Goal: Task Accomplishment & Management: Use online tool/utility

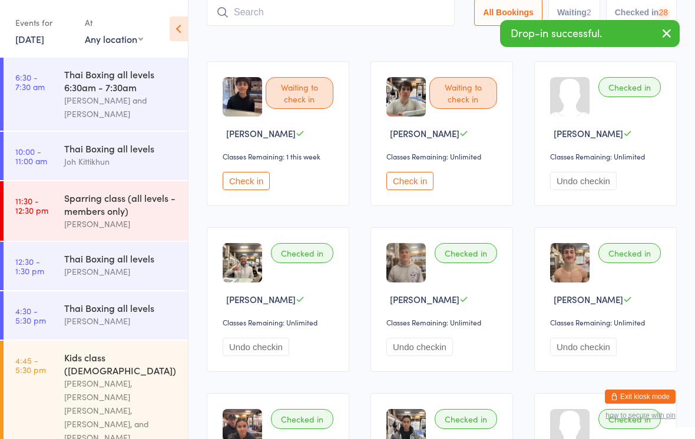
scroll to position [270, 0]
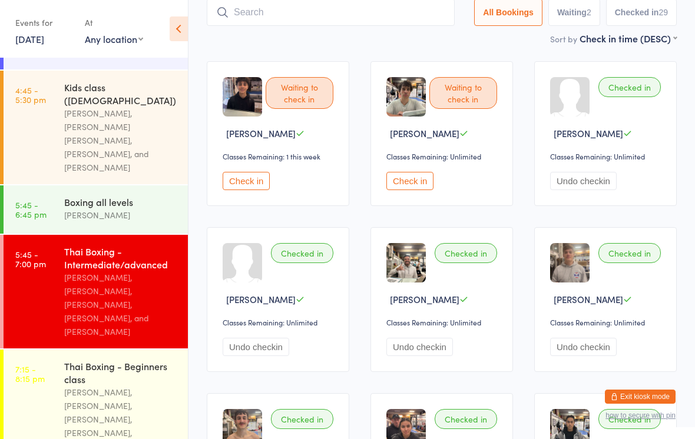
click at [328, 5] on input "search" at bounding box center [331, 12] width 248 height 27
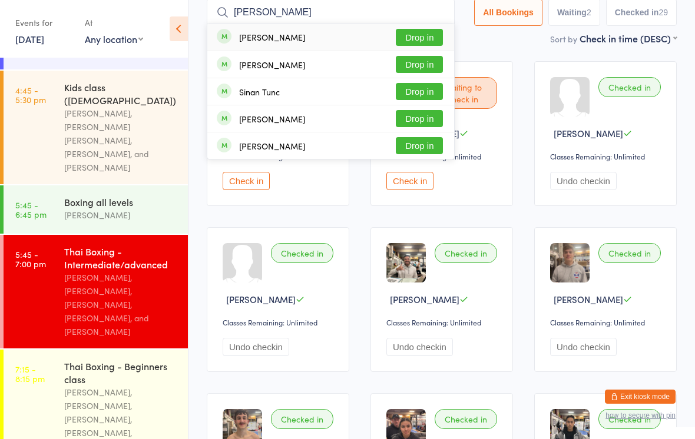
type input "[PERSON_NAME]"
click at [422, 38] on button "Drop in" at bounding box center [419, 37] width 47 height 17
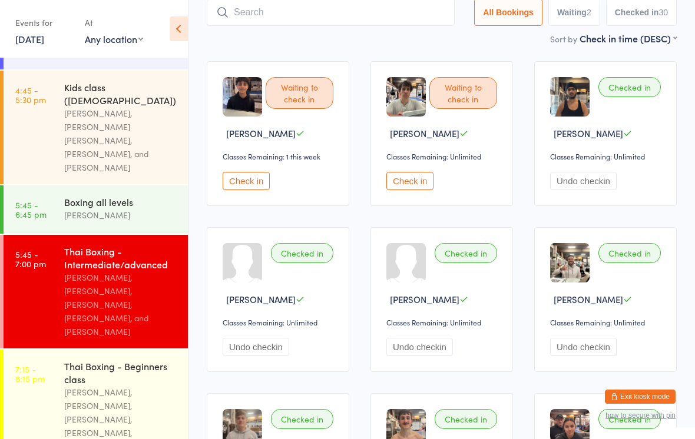
click at [285, 2] on input "search" at bounding box center [331, 12] width 248 height 27
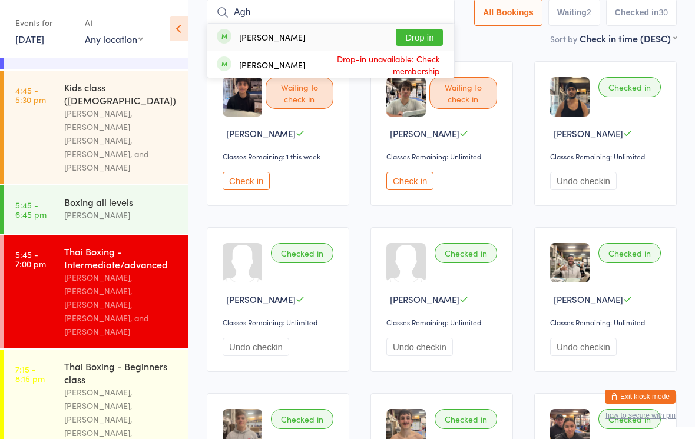
type input "Agh"
click at [277, 34] on div "[PERSON_NAME]" at bounding box center [272, 36] width 66 height 9
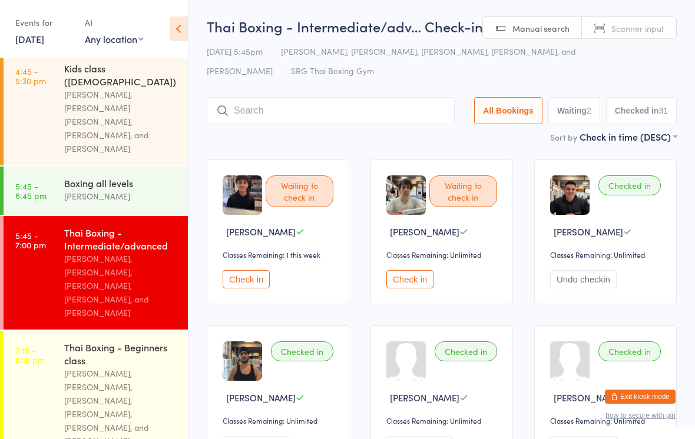
scroll to position [288, 0]
click at [88, 341] on div "Thai Boxing - Beginners class" at bounding box center [121, 354] width 114 height 26
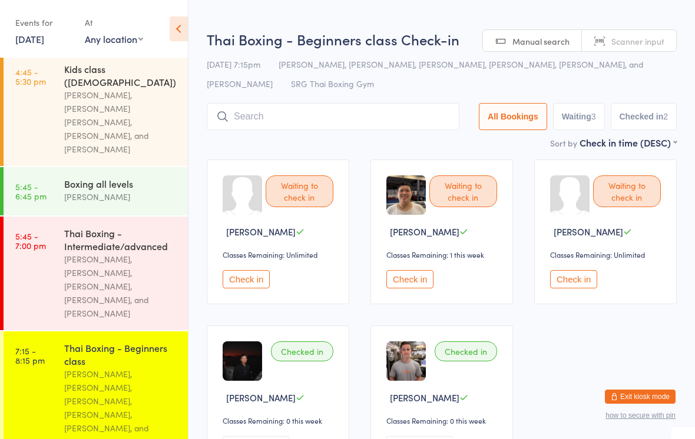
click at [373, 115] on input "search" at bounding box center [333, 116] width 253 height 27
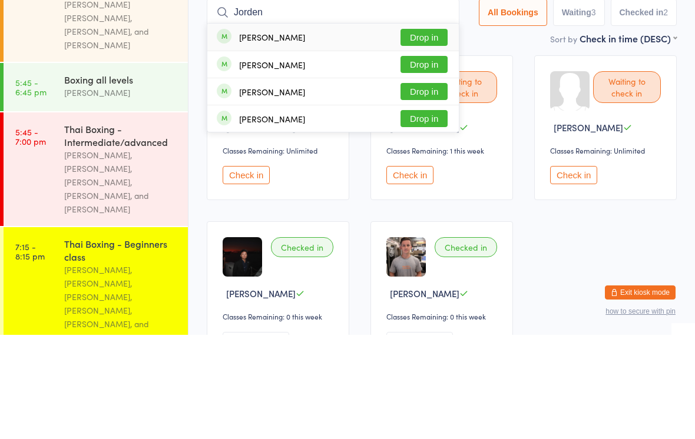
type input "Jorden"
click at [420, 133] on button "Drop in" at bounding box center [423, 141] width 47 height 17
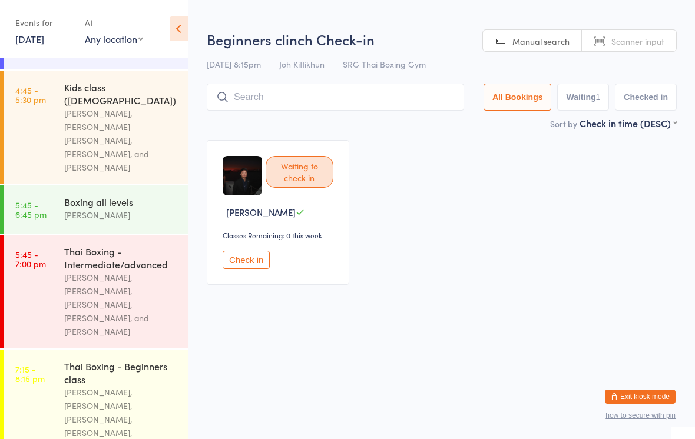
click at [348, 98] on input "search" at bounding box center [335, 97] width 257 height 27
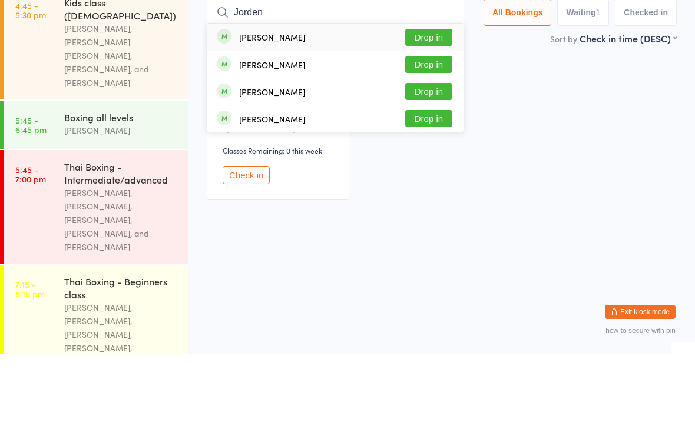
type input "Jorden"
click at [434, 114] on button "Drop in" at bounding box center [428, 122] width 47 height 17
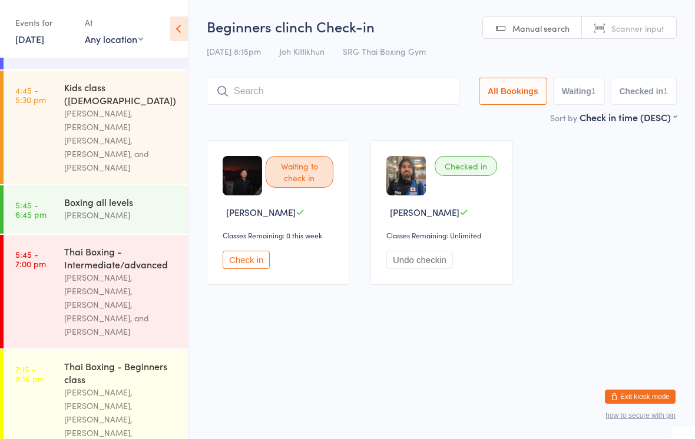
click at [243, 101] on input "search" at bounding box center [333, 91] width 253 height 27
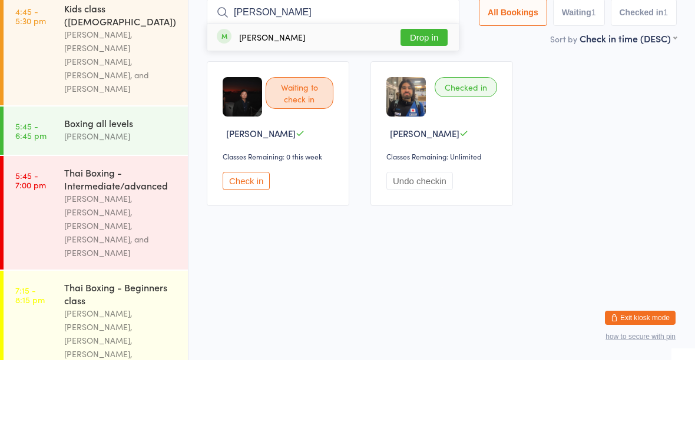
type input "[PERSON_NAME]"
click at [418, 108] on button "Drop in" at bounding box center [423, 116] width 47 height 17
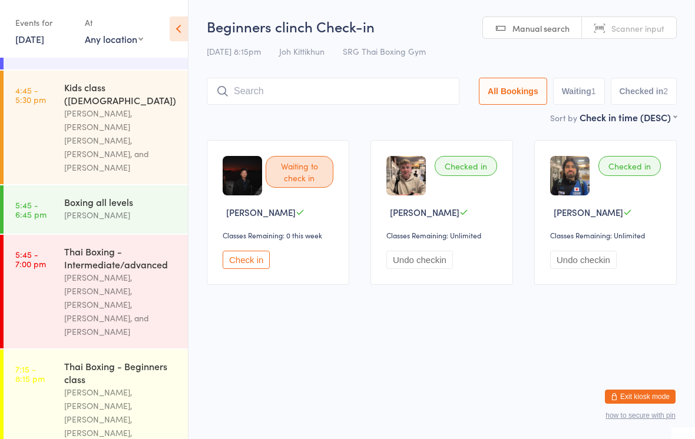
click at [330, 89] on input "search" at bounding box center [333, 91] width 253 height 27
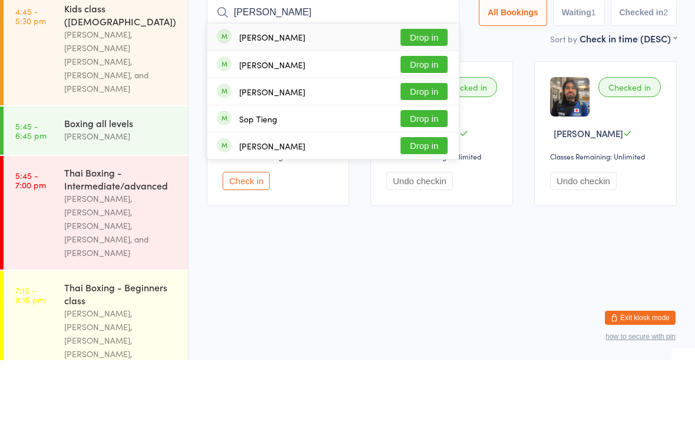
type input "[PERSON_NAME]"
click at [425, 108] on button "Drop in" at bounding box center [423, 116] width 47 height 17
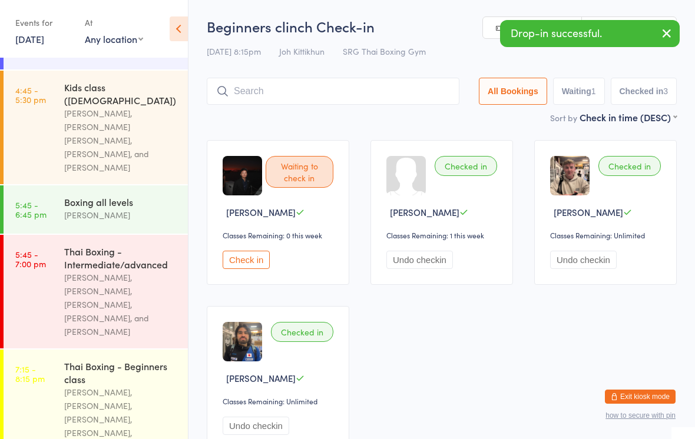
click at [272, 96] on input "search" at bounding box center [333, 91] width 253 height 27
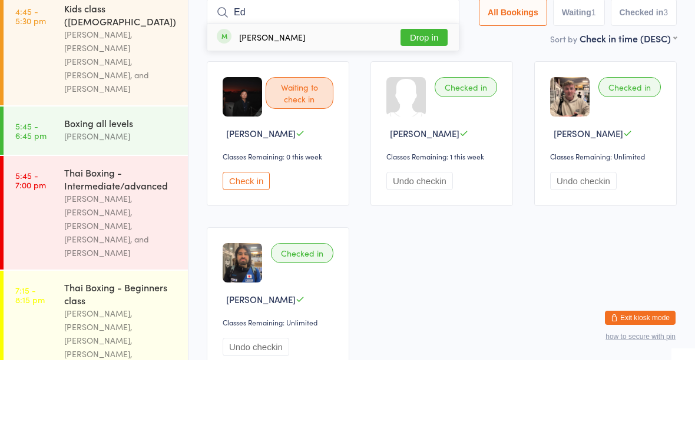
type input "Ed"
click at [422, 108] on button "Drop in" at bounding box center [423, 116] width 47 height 17
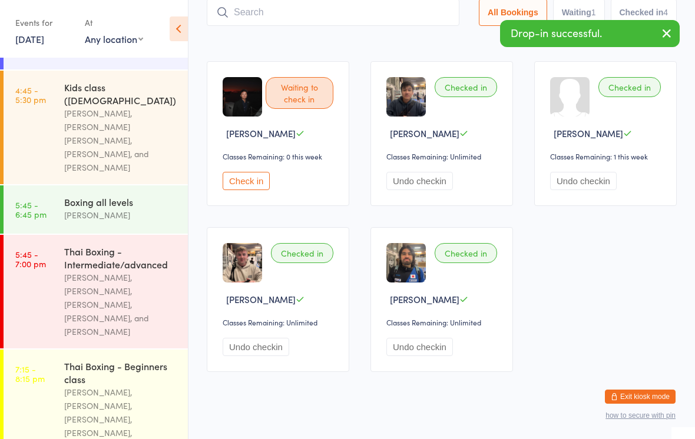
click at [353, 11] on input "search" at bounding box center [333, 12] width 253 height 27
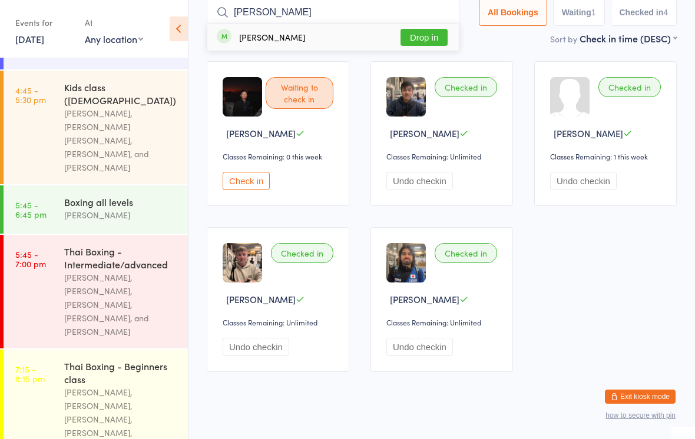
type input "[PERSON_NAME]"
click at [434, 42] on button "Drop in" at bounding box center [423, 37] width 47 height 17
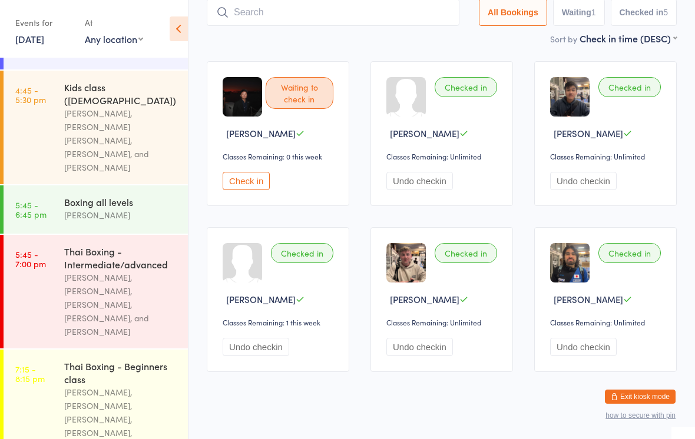
click at [98, 386] on div "[PERSON_NAME], [PERSON_NAME], [PERSON_NAME], [PERSON_NAME], [PERSON_NAME], and …" at bounding box center [121, 426] width 114 height 81
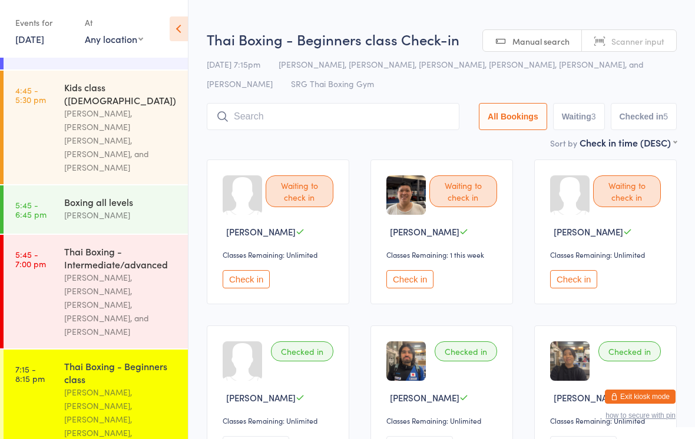
click at [345, 114] on input "search" at bounding box center [333, 116] width 253 height 27
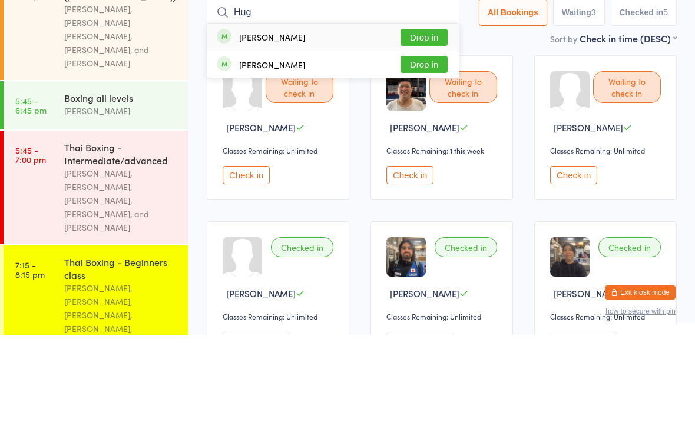
type input "Hug"
click at [429, 133] on button "Drop in" at bounding box center [423, 141] width 47 height 17
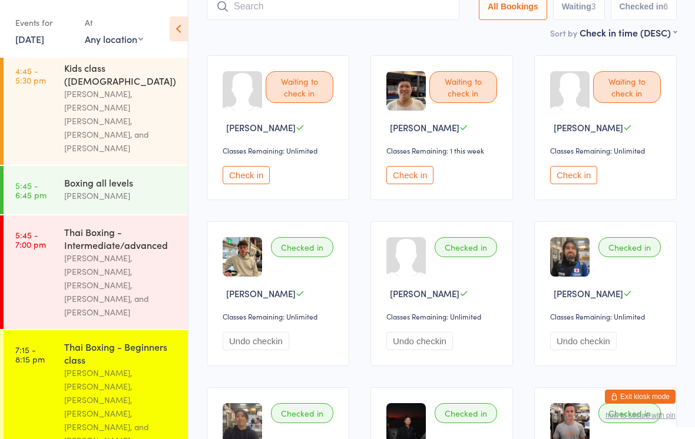
scroll to position [288, 0]
click at [417, 19] on input "search" at bounding box center [333, 6] width 253 height 27
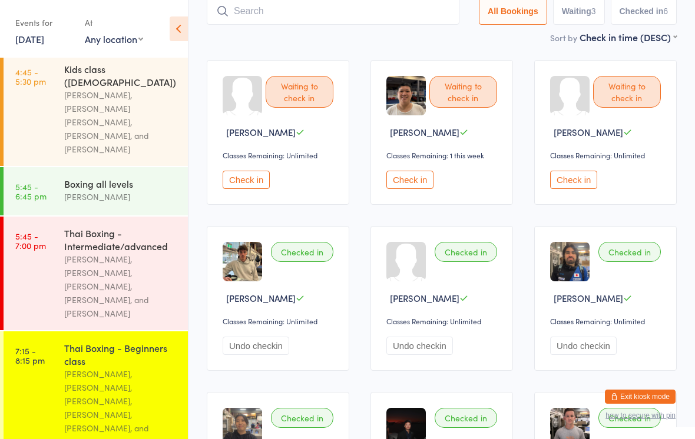
scroll to position [98, 0]
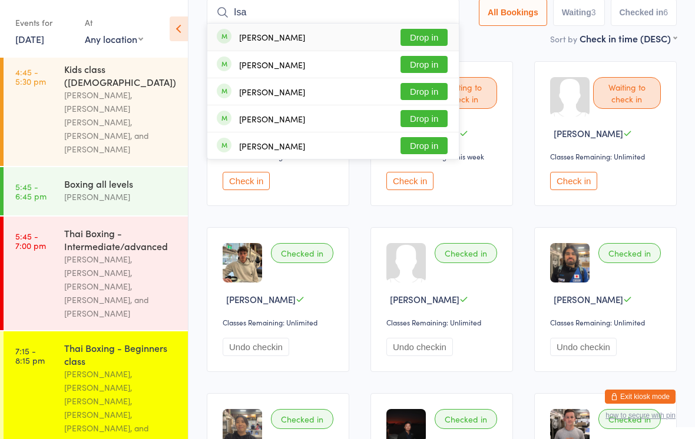
type input "Isa"
click at [426, 92] on button "Drop in" at bounding box center [423, 91] width 47 height 17
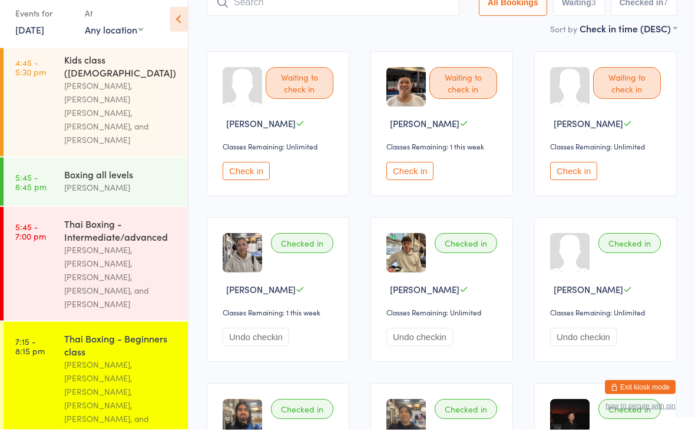
scroll to position [270, 0]
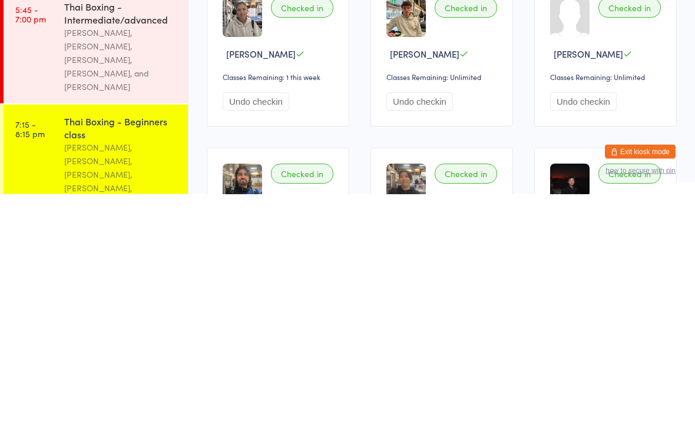
click at [73, 386] on div "[PERSON_NAME], [PERSON_NAME], [PERSON_NAME], [PERSON_NAME], [PERSON_NAME], and …" at bounding box center [121, 426] width 114 height 81
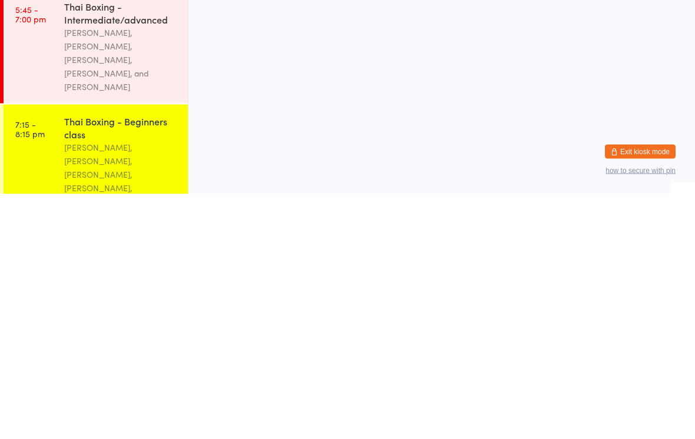
scroll to position [0, 0]
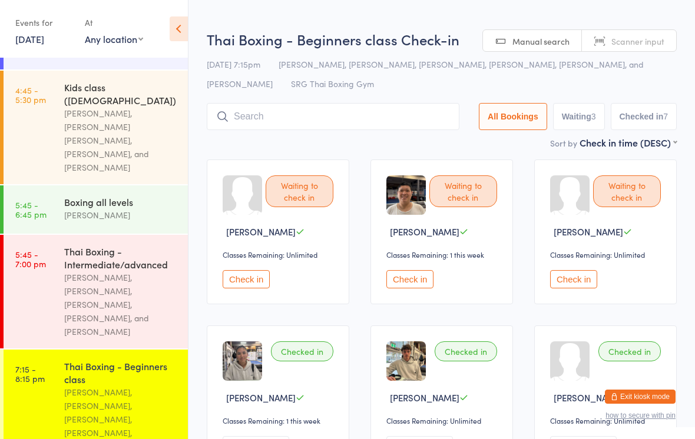
click at [269, 114] on input "search" at bounding box center [333, 116] width 253 height 27
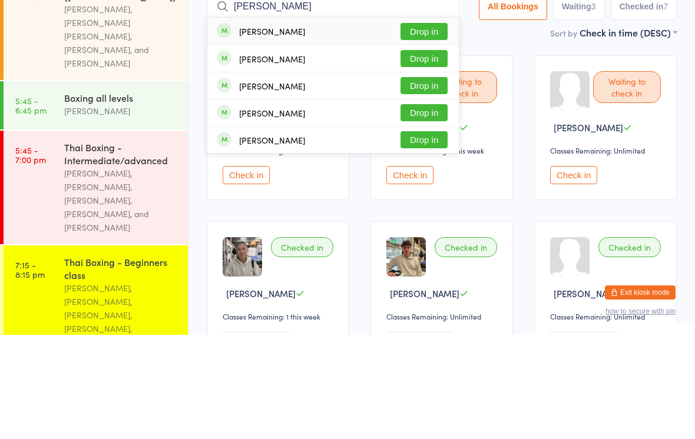
type input "[PERSON_NAME]"
click at [419, 127] on button "Drop in" at bounding box center [423, 135] width 47 height 17
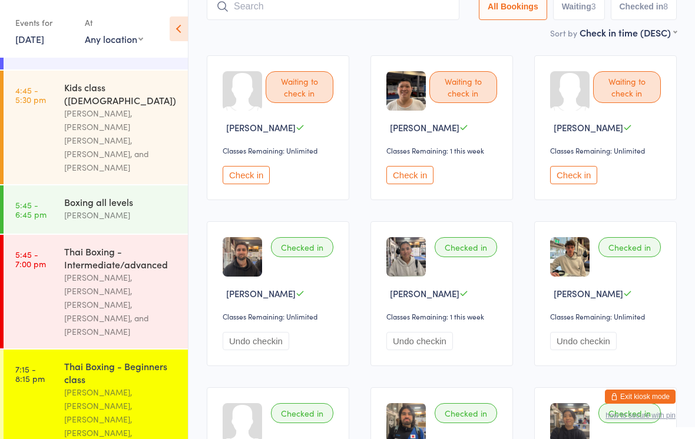
click at [283, 11] on input "search" at bounding box center [333, 6] width 253 height 27
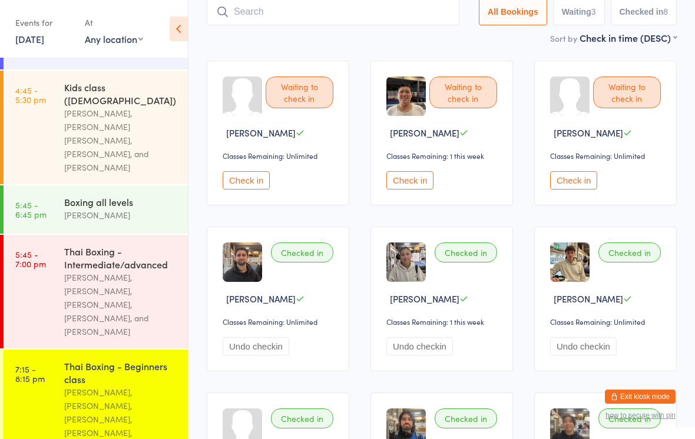
scroll to position [98, 0]
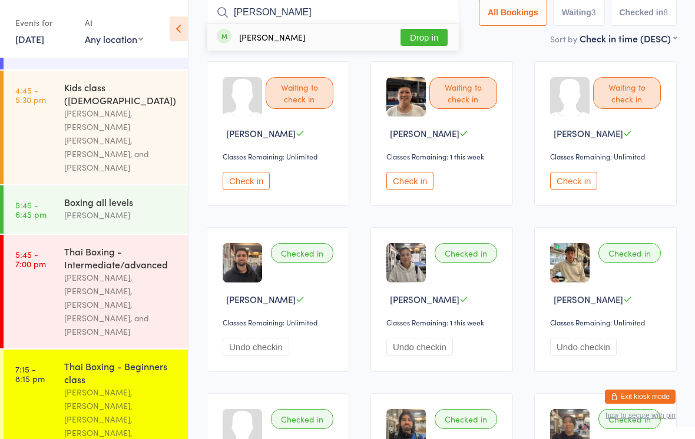
type input "[PERSON_NAME]"
click at [421, 32] on button "Drop in" at bounding box center [423, 37] width 47 height 17
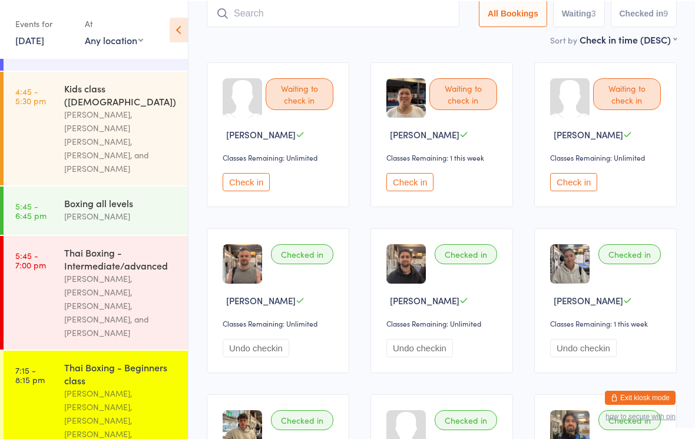
click at [244, 190] on button "Check in" at bounding box center [245, 181] width 47 height 18
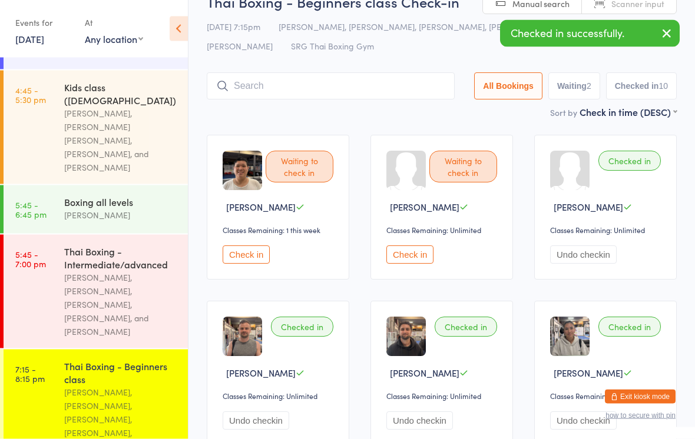
scroll to position [0, 0]
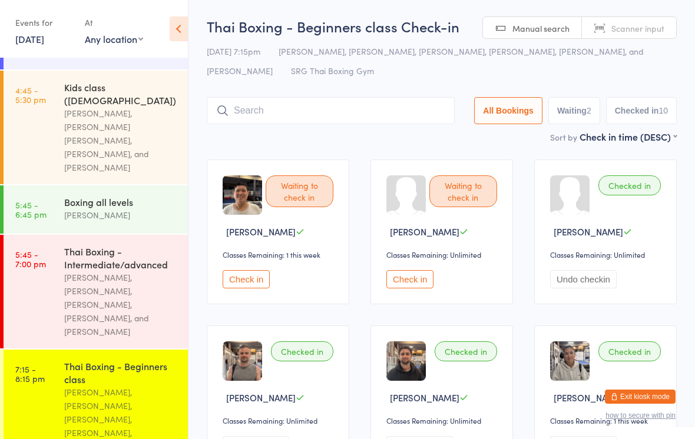
click at [331, 108] on input "search" at bounding box center [331, 110] width 248 height 27
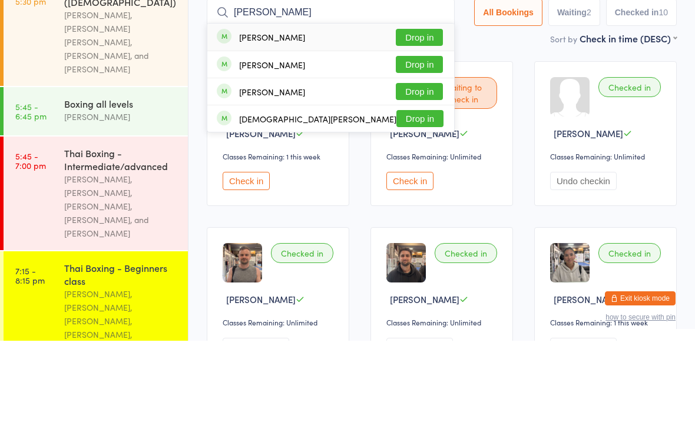
type input "[PERSON_NAME]"
click at [356, 122] on div "[PERSON_NAME] Drop in" at bounding box center [330, 135] width 247 height 27
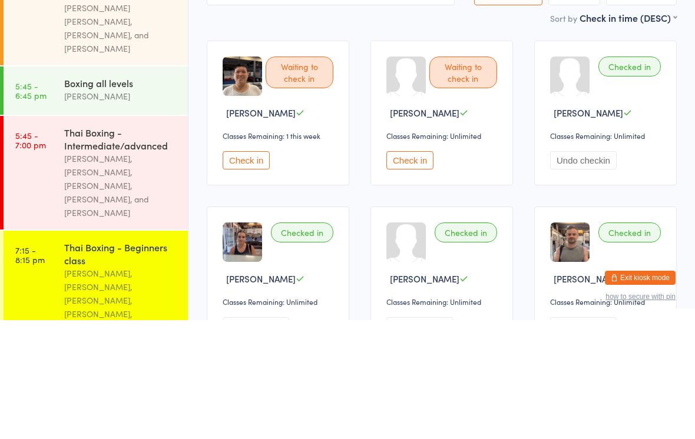
scroll to position [270, 0]
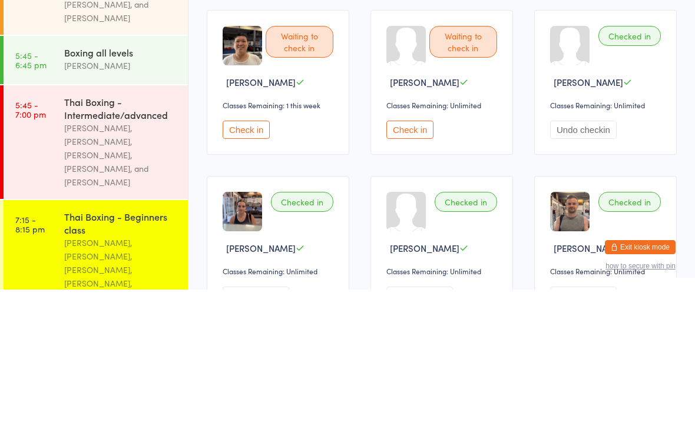
click at [142, 360] on div "Thai Boxing - Beginners class" at bounding box center [121, 373] width 114 height 26
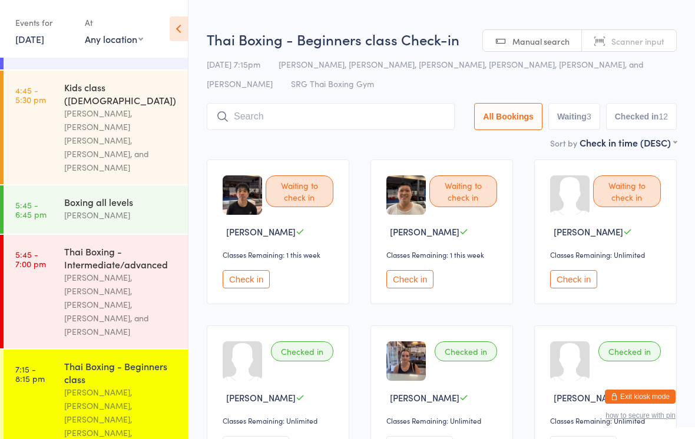
click at [343, 111] on input "search" at bounding box center [331, 116] width 248 height 27
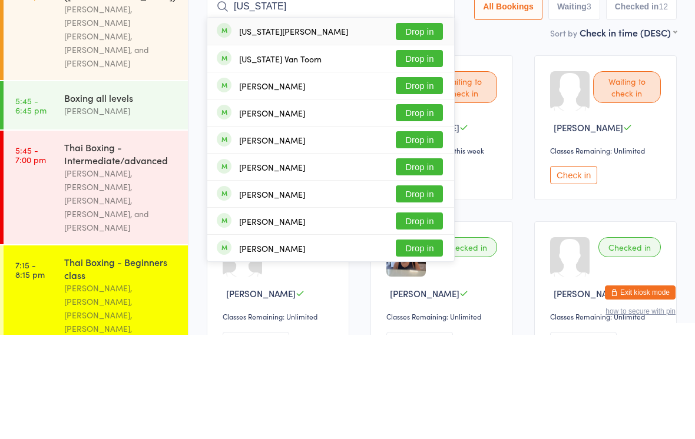
type input "[US_STATE]"
click at [419, 154] on button "Drop in" at bounding box center [419, 162] width 47 height 17
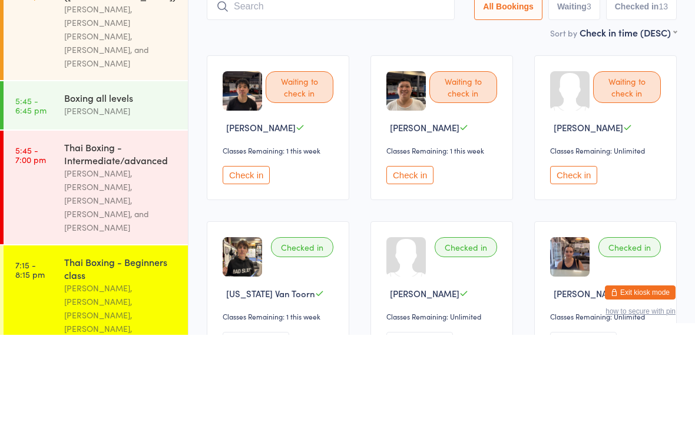
scroll to position [104, 0]
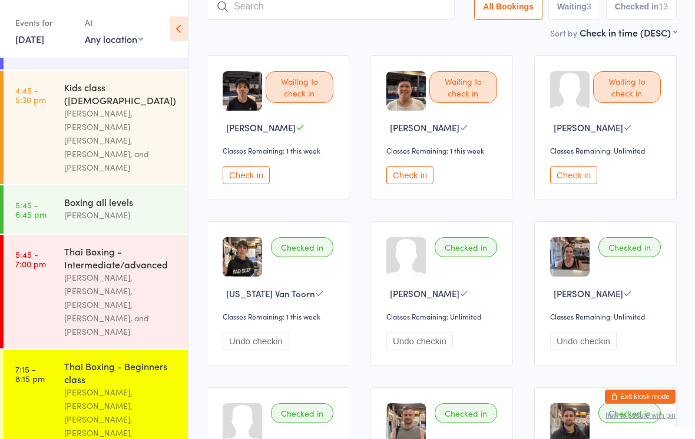
click at [237, 184] on button "Check in" at bounding box center [245, 175] width 47 height 18
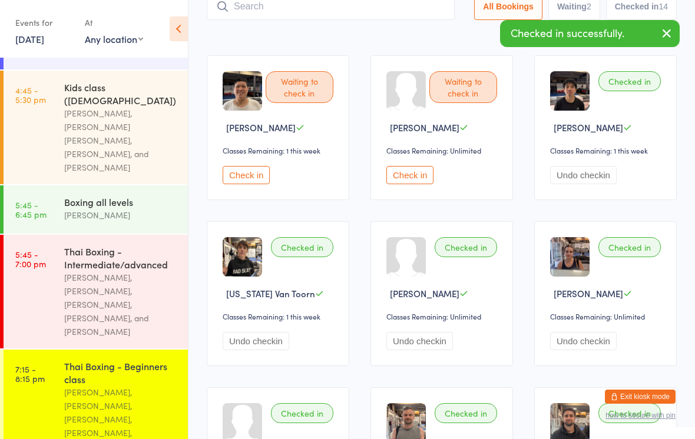
click at [244, 184] on button "Check in" at bounding box center [245, 175] width 47 height 18
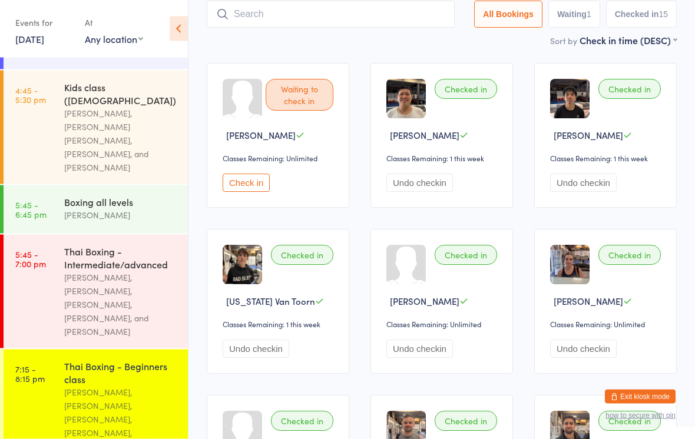
scroll to position [35, 0]
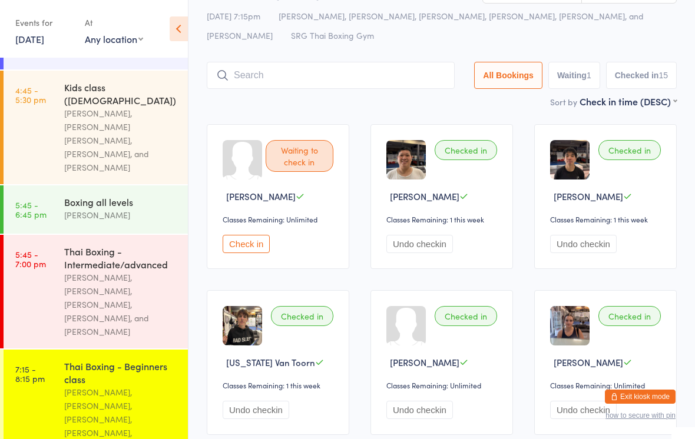
click at [355, 84] on input "search" at bounding box center [331, 75] width 248 height 27
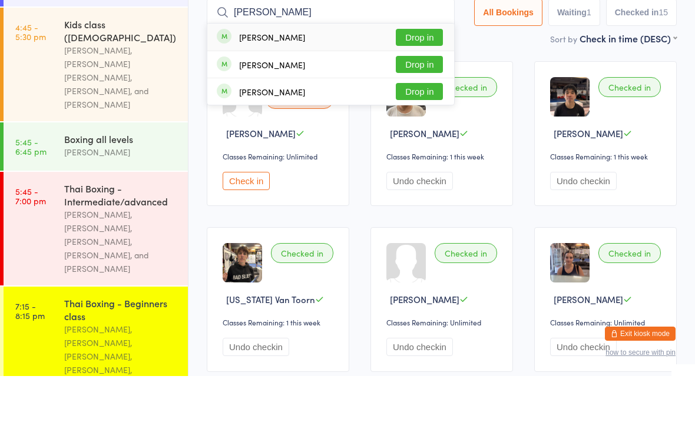
type input "[PERSON_NAME]"
click at [414, 92] on button "Drop in" at bounding box center [419, 100] width 47 height 17
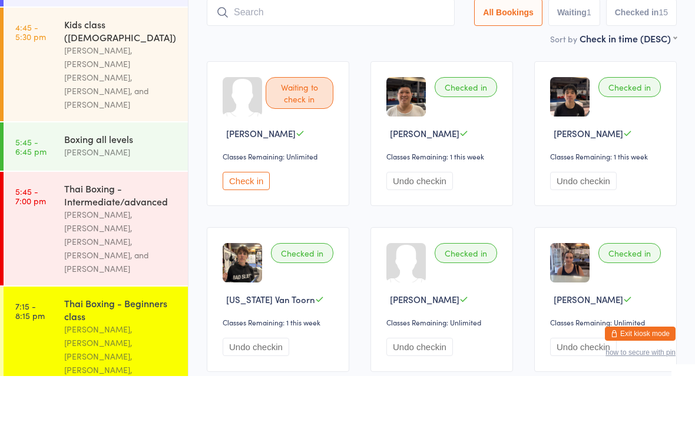
scroll to position [98, 0]
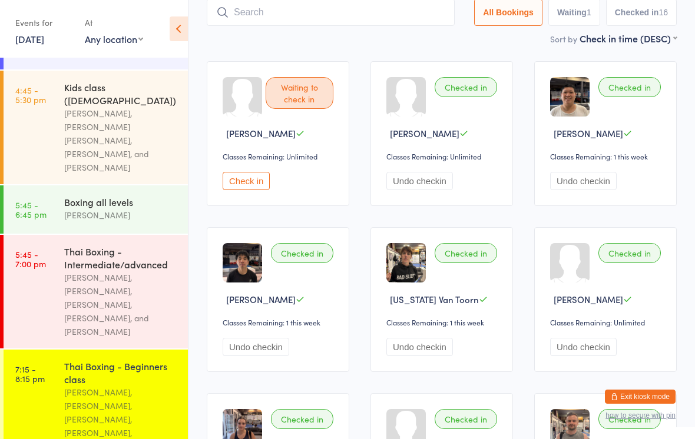
click at [283, 5] on input "search" at bounding box center [331, 12] width 248 height 27
type input "[PERSON_NAME]"
click at [423, 32] on button "Drop in" at bounding box center [419, 37] width 47 height 17
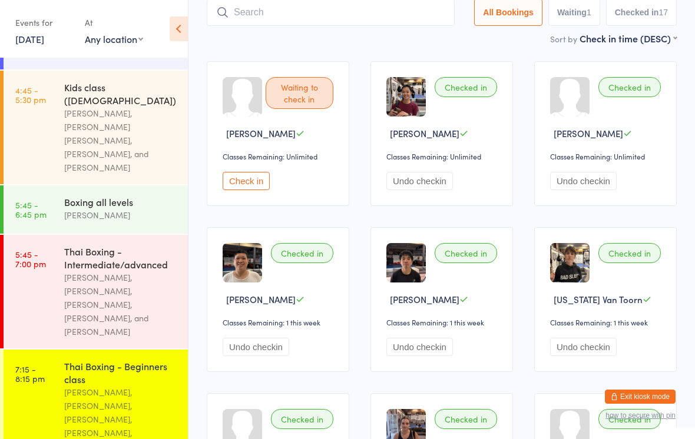
click at [353, 15] on input "search" at bounding box center [331, 12] width 248 height 27
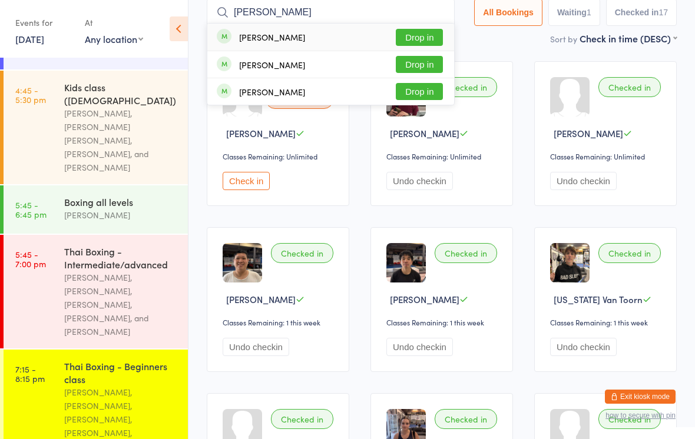
type input "[PERSON_NAME]"
click at [431, 61] on button "Drop in" at bounding box center [419, 64] width 47 height 17
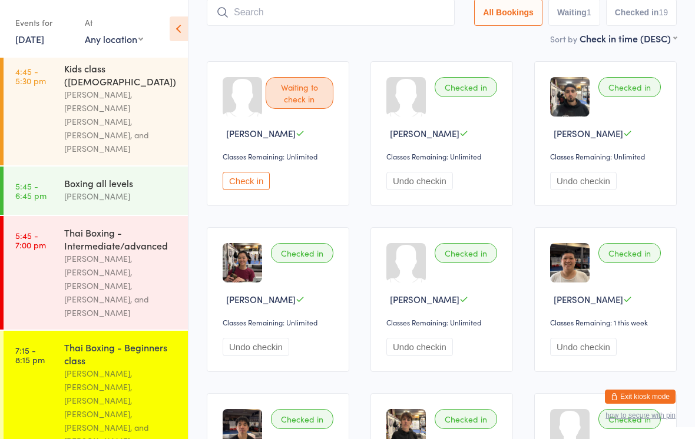
scroll to position [288, 0]
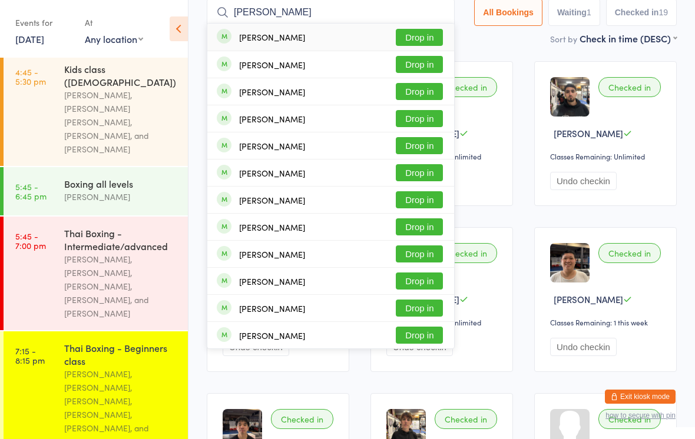
type input "[PERSON_NAME]"
click at [422, 34] on button "Drop in" at bounding box center [419, 37] width 47 height 17
